Goal: Information Seeking & Learning: Learn about a topic

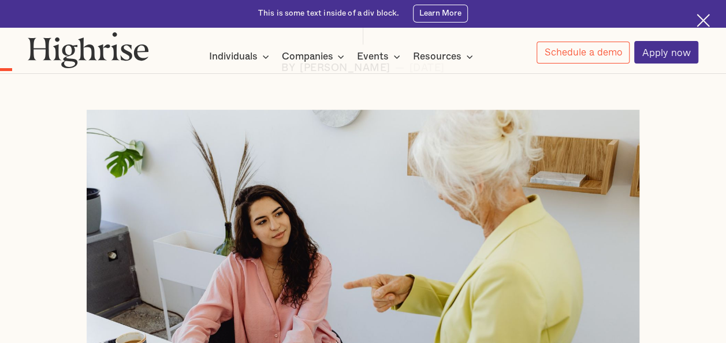
scroll to position [600, 0]
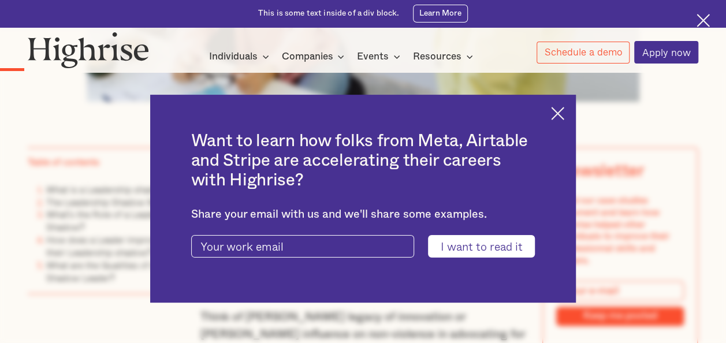
click at [565, 116] on img at bounding box center [557, 113] width 13 height 13
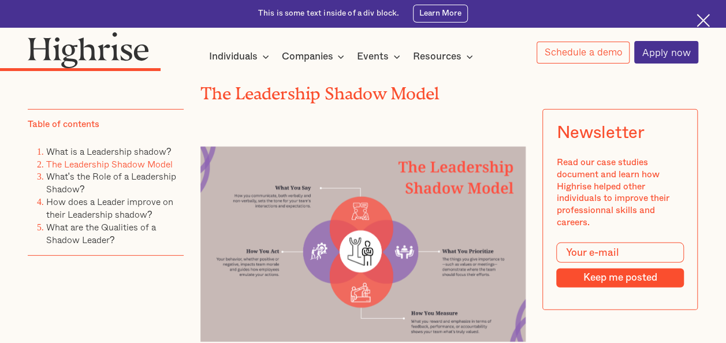
scroll to position [1594, 0]
click at [250, 253] on img at bounding box center [364, 245] width 326 height 195
click at [255, 191] on img at bounding box center [364, 245] width 326 height 195
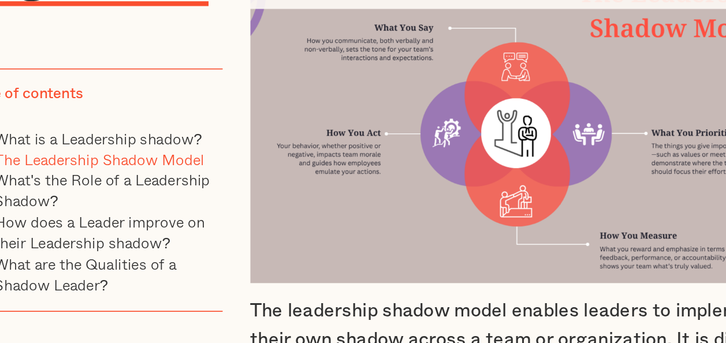
scroll to position [1699, 0]
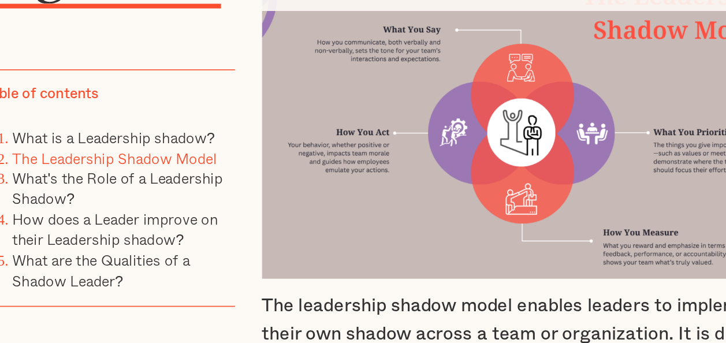
click at [233, 277] on div "The Leadership Shadow Model The leadership shadow model enables leaders to impl…" at bounding box center [364, 349] width 326 height 819
click at [248, 247] on p "The leadership shadow model enables leaders to implement their own shadow acros…" at bounding box center [364, 272] width 326 height 51
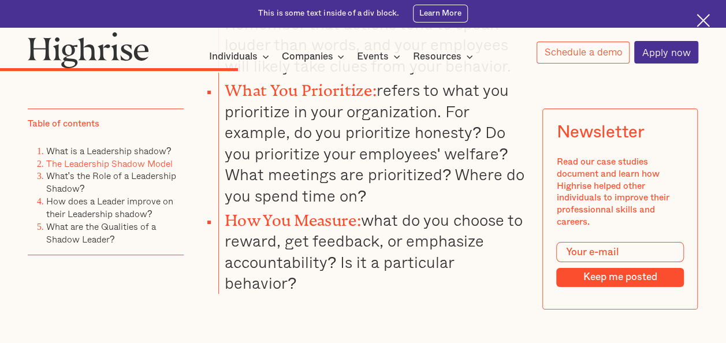
scroll to position [2156, 0]
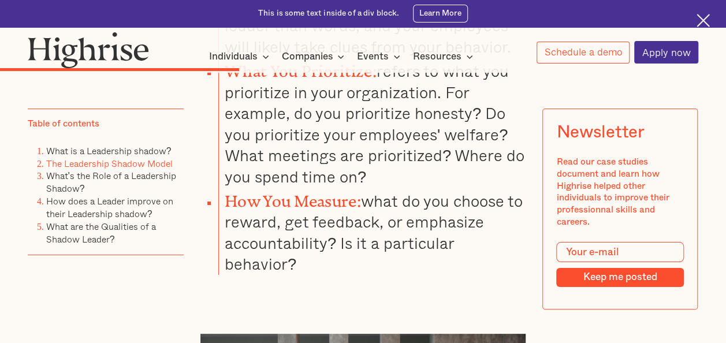
click at [402, 187] on li "How You Measure: what do you choose to reward, get feedback, or emphasize accou…" at bounding box center [371, 231] width 307 height 88
click at [322, 192] on strong "How You Measure:" at bounding box center [293, 197] width 136 height 10
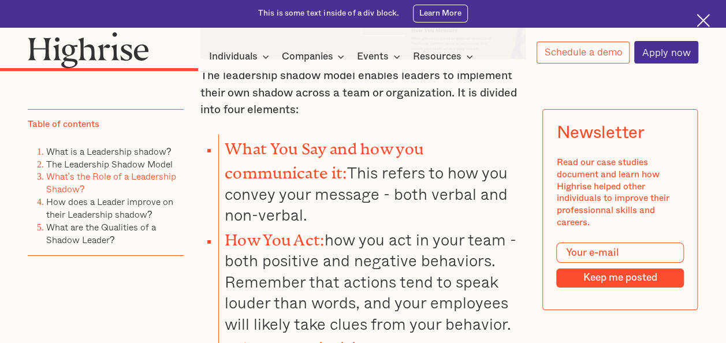
scroll to position [1855, 0]
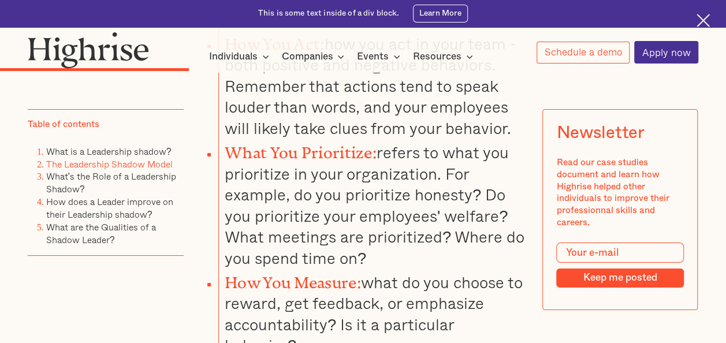
scroll to position [2083, 0]
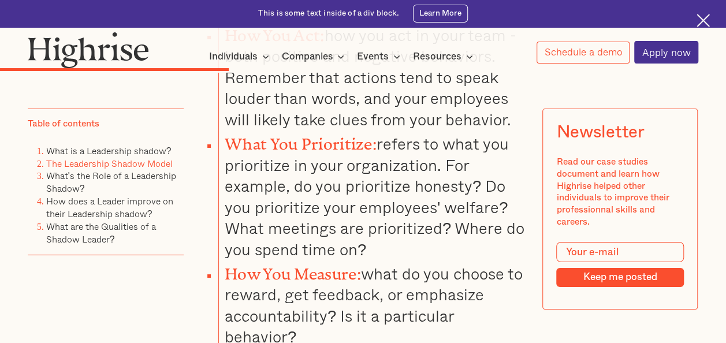
click at [380, 175] on li "What You Prioritize: refers to what you prioritize in your organization. For ex…" at bounding box center [371, 195] width 307 height 130
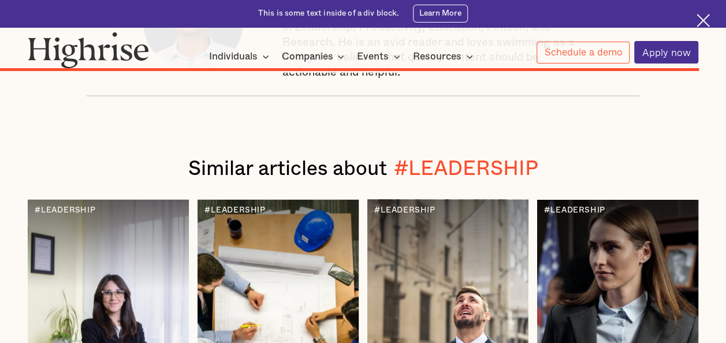
scroll to position [5455, 0]
